Goal: Navigation & Orientation: Find specific page/section

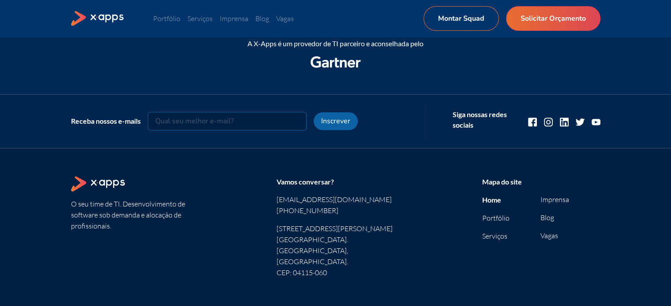
scroll to position [1185, 0]
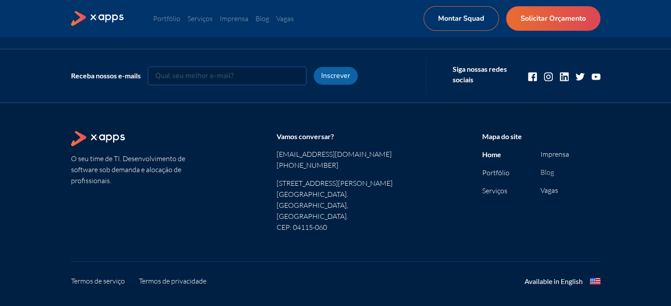
click at [548, 171] on link "Blog" at bounding box center [547, 172] width 14 height 9
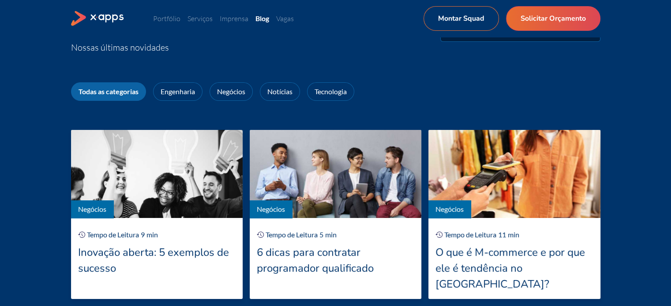
scroll to position [56, 0]
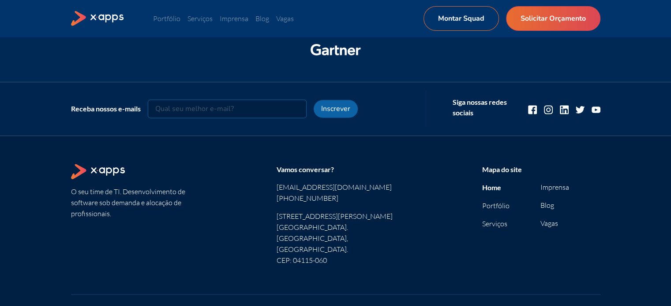
scroll to position [1146, 0]
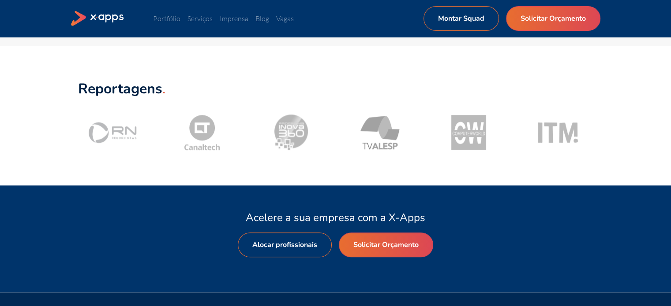
click at [115, 138] on icon at bounding box center [124, 132] width 25 height 13
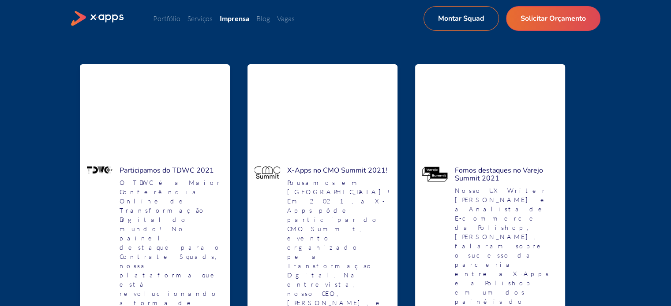
scroll to position [71, 0]
